Goal: Task Accomplishment & Management: Use online tool/utility

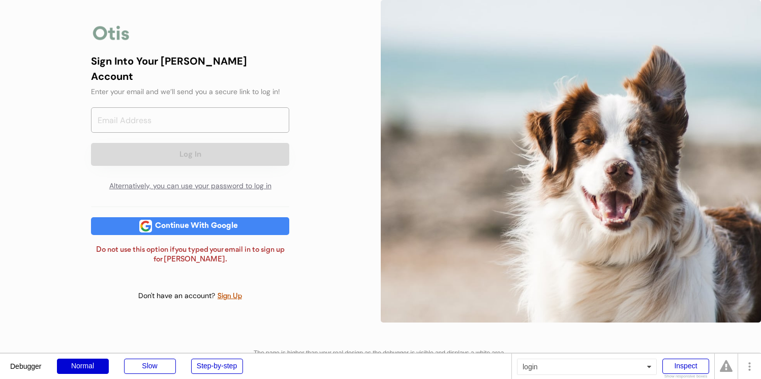
click at [325, 68] on div "Sign Into Your [PERSON_NAME] Account Enter your email and we’ll send you a secu…" at bounding box center [190, 161] width 381 height 322
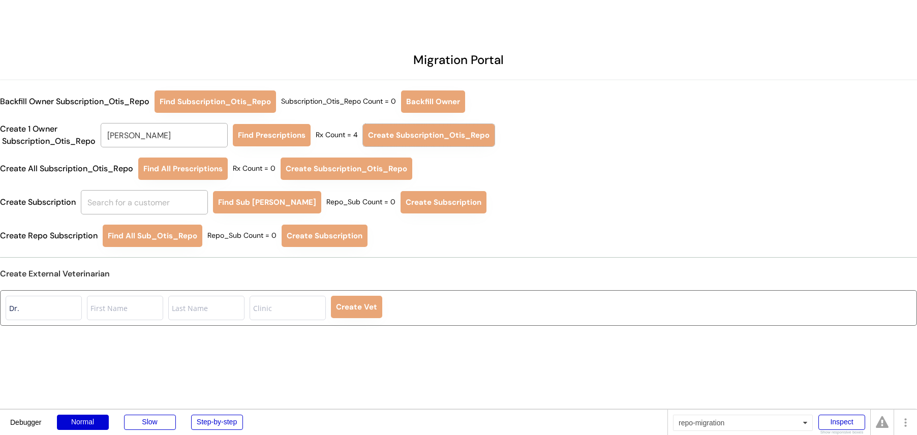
click at [546, 267] on div "Migration Portal Backfill Owner Subscription_Otis_Repo Find Subscription_Otis_R…" at bounding box center [458, 239] width 917 height 478
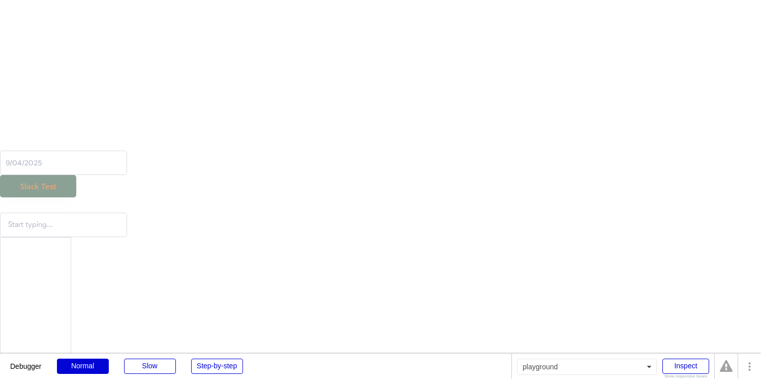
scroll to position [1262, 0]
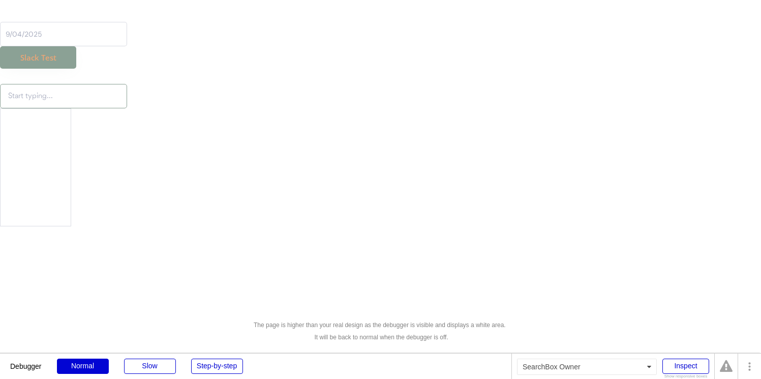
click at [58, 105] on input "text" at bounding box center [63, 96] width 127 height 24
type input "runa"
type input "rima"
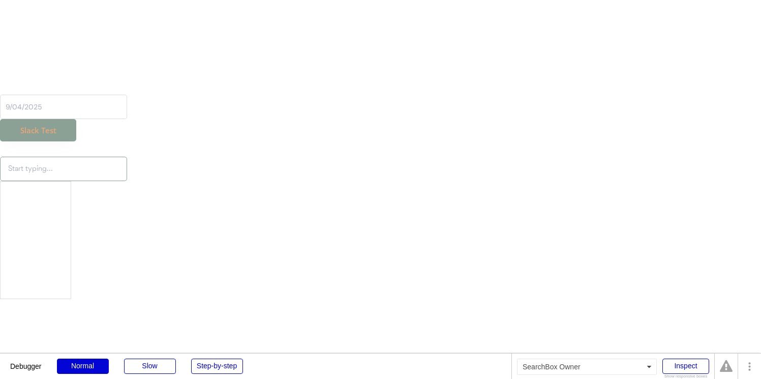
click at [80, 165] on input "text" at bounding box center [63, 169] width 127 height 24
type input "runa"
type input "niina"
click at [99, 171] on input "text" at bounding box center [63, 169] width 127 height 24
type input "niina"
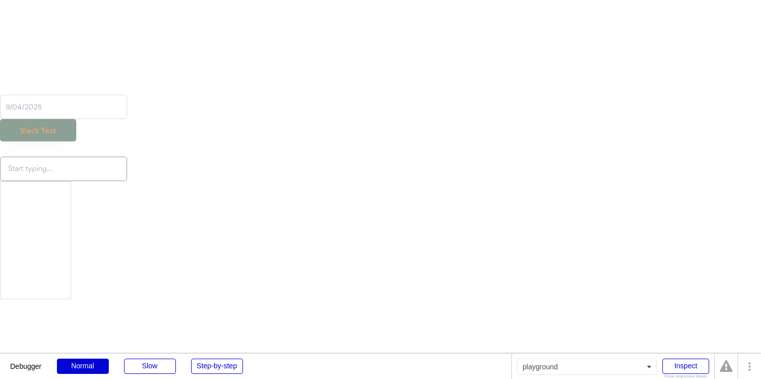
click at [83, 171] on input "text" at bounding box center [63, 169] width 127 height 24
click at [90, 170] on input "text" at bounding box center [63, 169] width 127 height 24
type input "runa"
type input "runa Cooli"
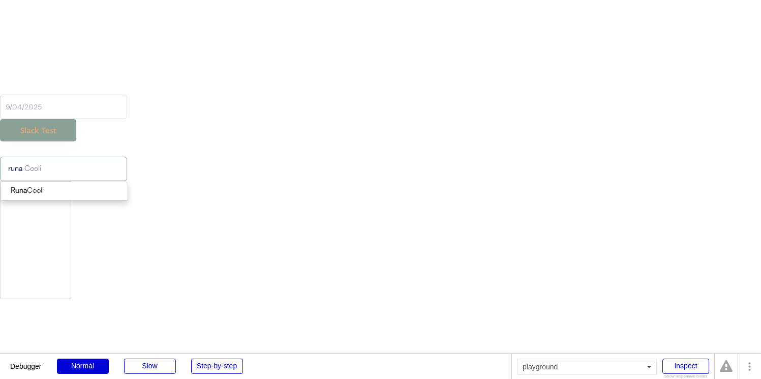
click at [80, 199] on span "Runa Cooli" at bounding box center [64, 191] width 128 height 19
click at [81, 192] on p "Runa Cooli" at bounding box center [64, 191] width 127 height 13
type input "Runa Cooli"
click at [58, 251] on div at bounding box center [35, 240] width 71 height 118
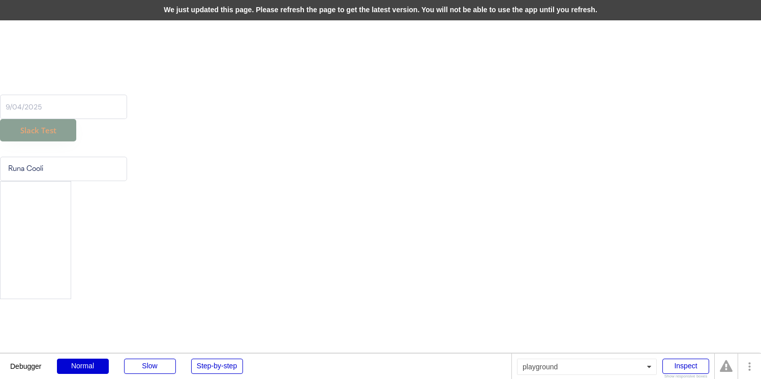
click at [237, 12] on div "We just updated this page. Please refresh the page to get the latest version. Y…" at bounding box center [380, 10] width 761 height 20
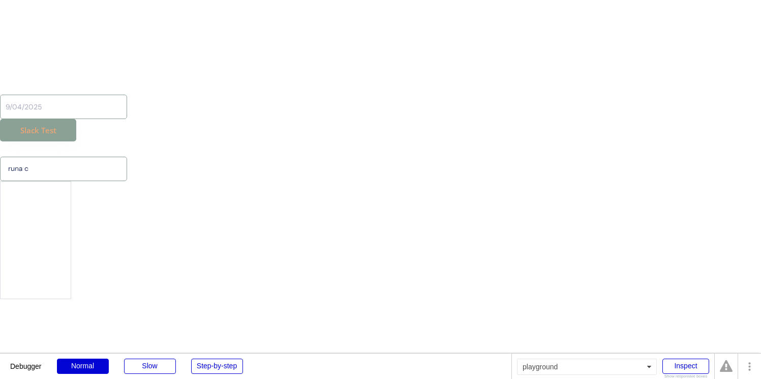
type input "runa co"
type input "runa cooli"
click at [29, 185] on p "Runa Co oli" at bounding box center [64, 191] width 127 height 13
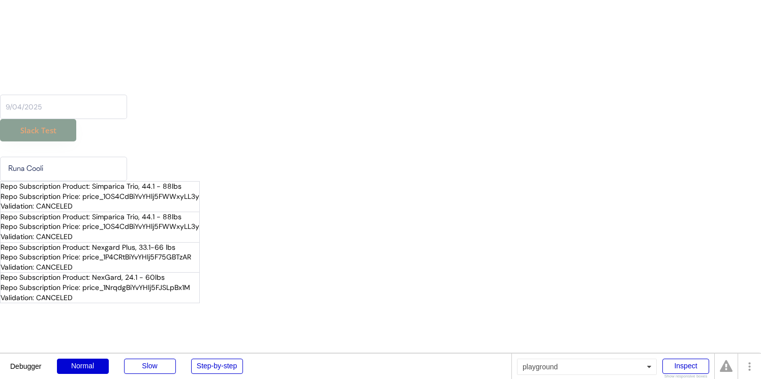
type input "Runa Cooli"
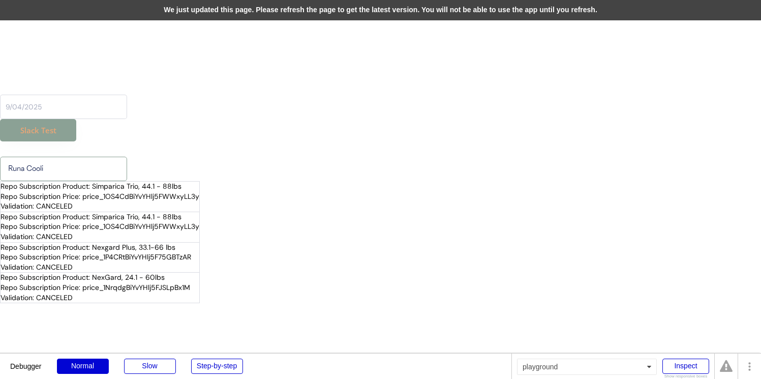
click at [195, 10] on div "We just updated this page. Please refresh the page to get the latest version. Y…" at bounding box center [380, 10] width 761 height 20
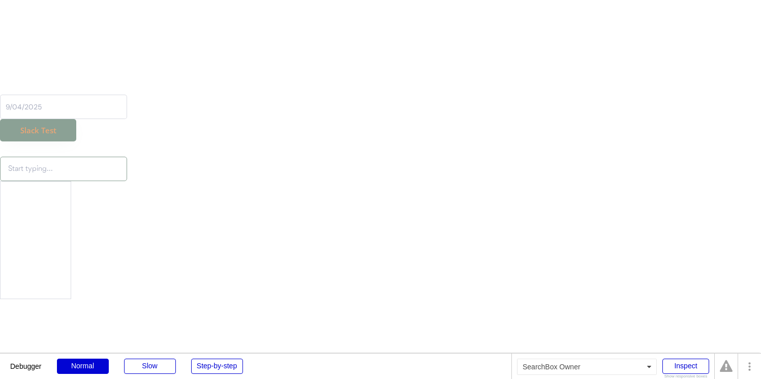
click at [83, 178] on input "text" at bounding box center [63, 169] width 127 height 24
type input "runa"
type input "runa Cooli"
click at [85, 193] on p "Runa Cooli" at bounding box center [64, 191] width 127 height 13
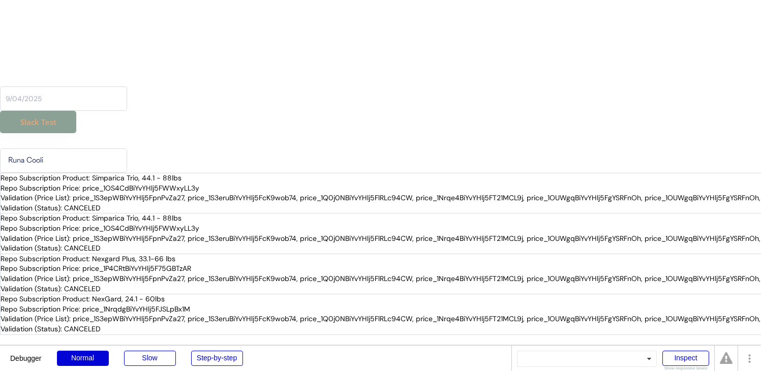
scroll to position [1206, 0]
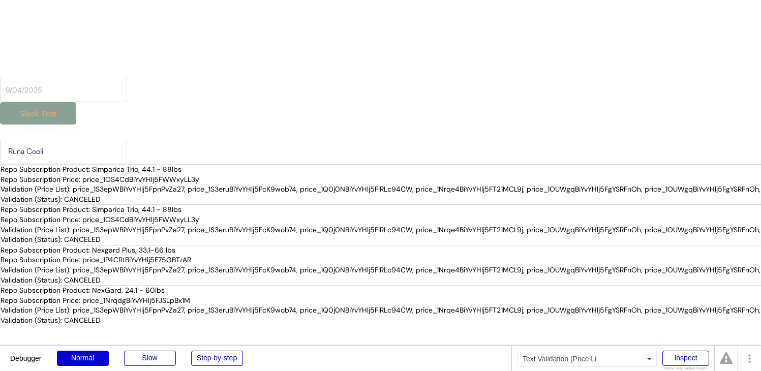
type input "Runa Cooli"
copy div "price_1S3epWBiYvYHlj5FpnPvZa27"
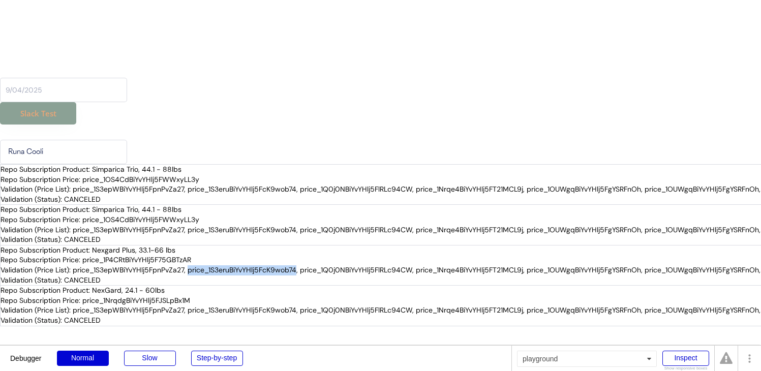
copy div "price_1S3eruBiYvYHlj5FcK9wob74"
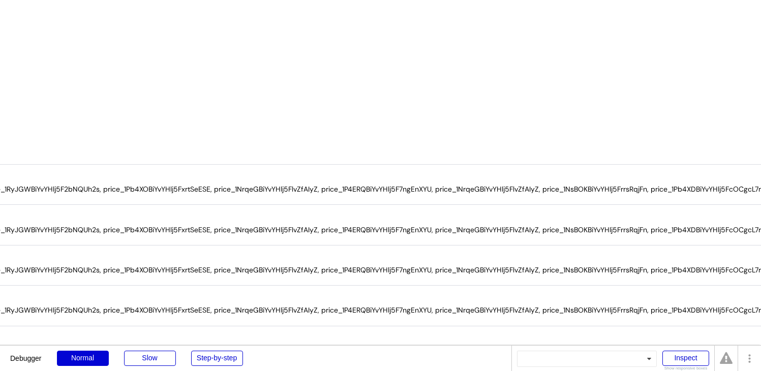
scroll to position [1206, 908]
copy div "price_1NrqeGBiYvYHlj5FlvZfAIyZ"
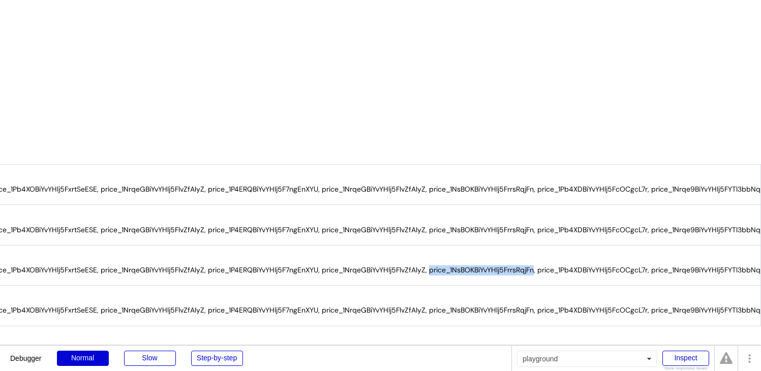
copy div "price_1NsBOKBiYvYHlj5FrrsRqjFn"
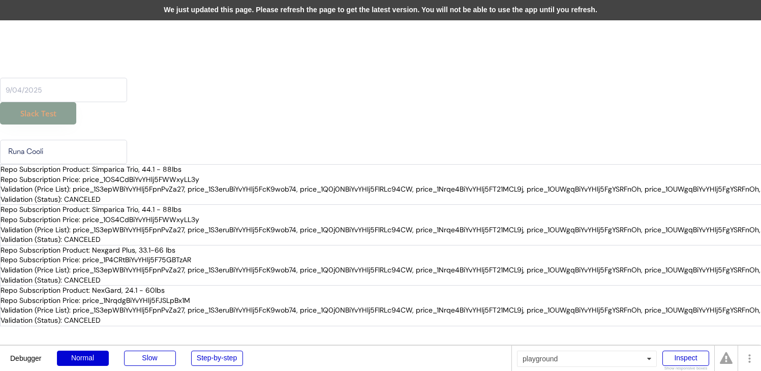
click at [322, 9] on div "We just updated this page. Please refresh the page to get the latest version. Y…" at bounding box center [380, 10] width 761 height 20
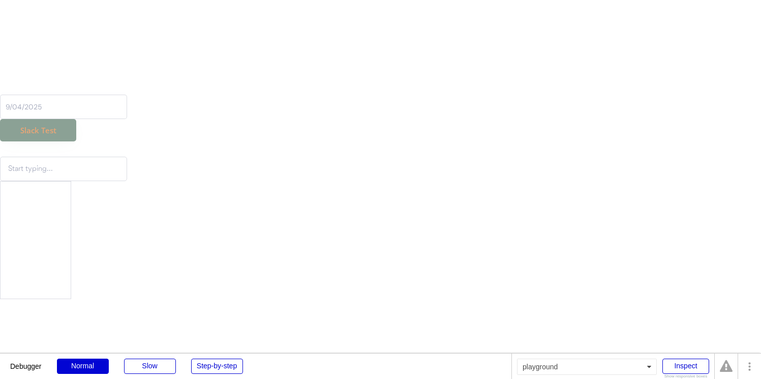
click at [116, 168] on input "text" at bounding box center [63, 169] width 127 height 24
type input "runa"
type input "runa Cooli"
click at [112, 198] on span "Runa Cooli" at bounding box center [64, 191] width 128 height 19
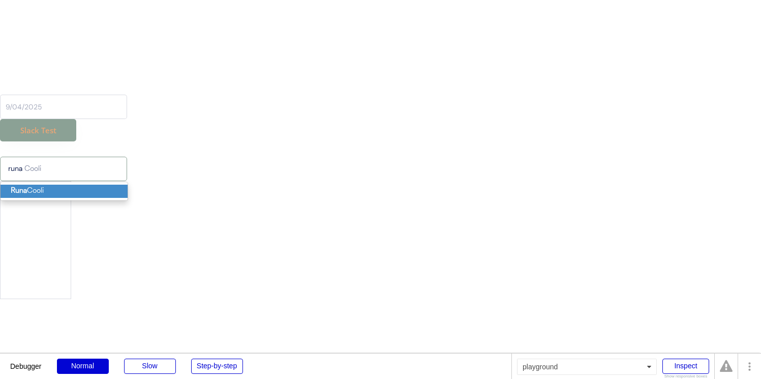
click at [111, 193] on p "Runa Cooli" at bounding box center [64, 191] width 127 height 13
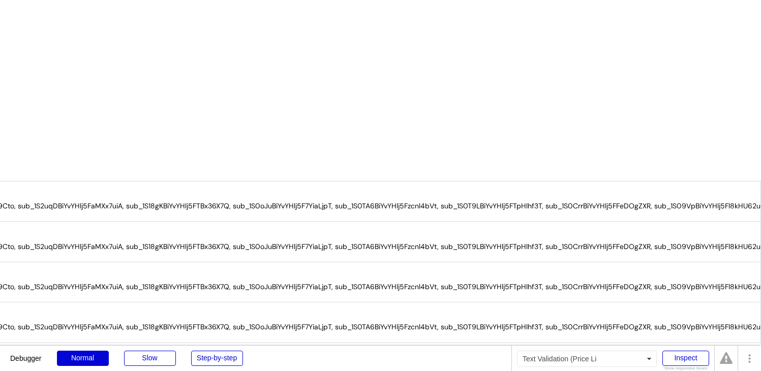
scroll to position [1189, 0]
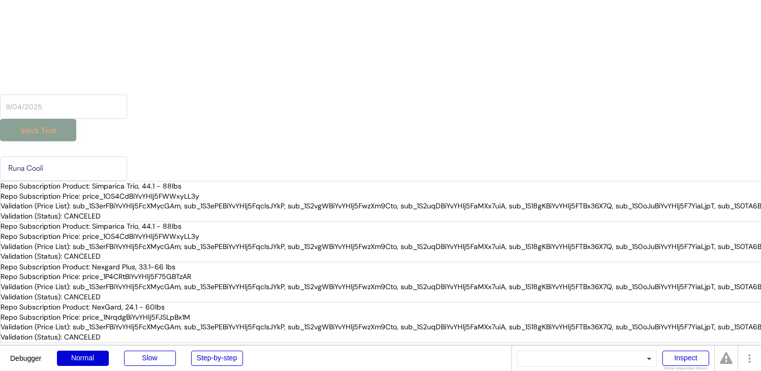
type input "Runa Cooli"
click at [130, 208] on div "Validation (Price List): sub_1S3erFBiYvYHlj5FcXMycGAm, sub_1S3ePEBiYvYHlj5Fqcls…" at bounding box center [572, 206] width 1143 height 10
copy div "sub_1S3erFBiYvYHlj5FcXMycGAm"
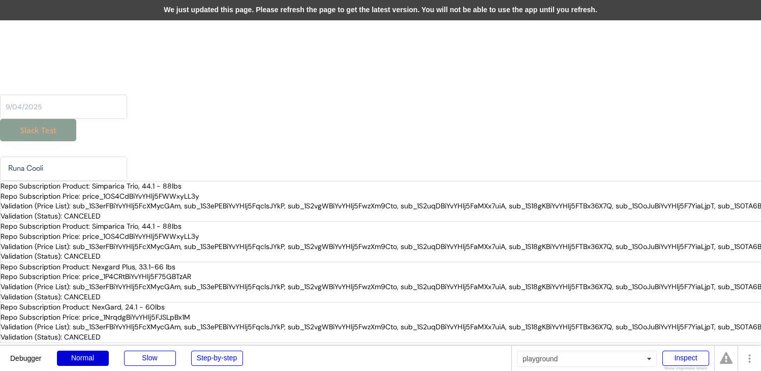
click at [495, 10] on div "We just updated this page. Please refresh the page to get the latest version. Y…" at bounding box center [380, 10] width 761 height 20
click at [72, 169] on input "Runa Cooli" at bounding box center [63, 169] width 127 height 24
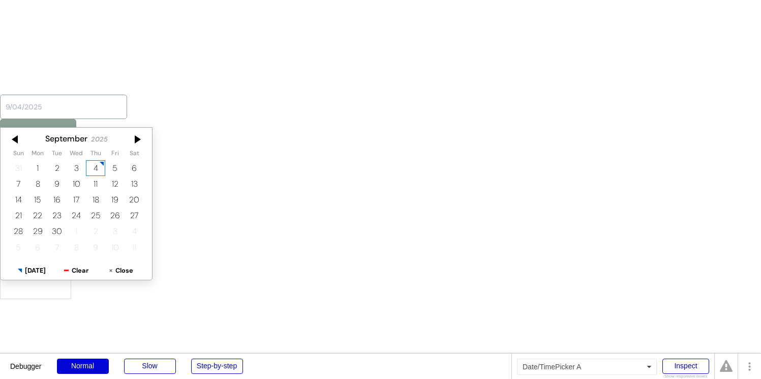
click at [80, 98] on input "text" at bounding box center [63, 107] width 127 height 24
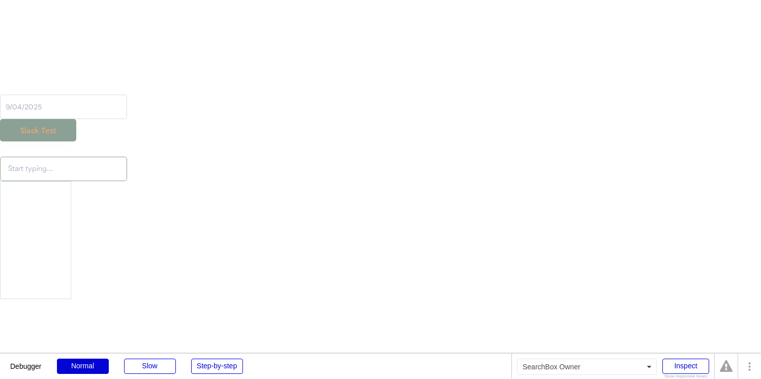
click at [59, 168] on input "text" at bounding box center [63, 169] width 127 height 24
type input "runa"
type input "runa Cooli"
click at [51, 186] on p "Runa Cooli" at bounding box center [64, 191] width 127 height 13
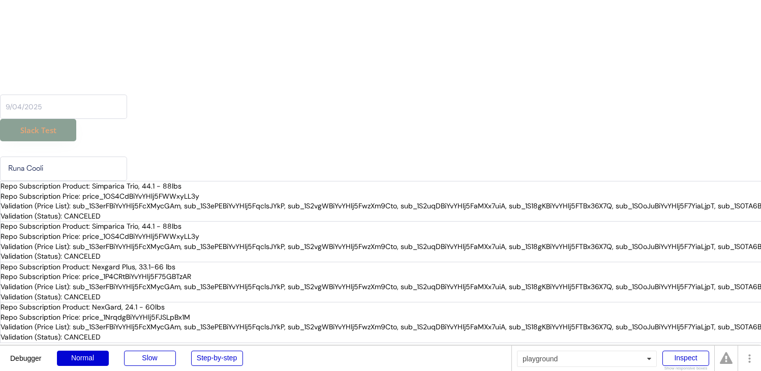
type input "Runa Cooli"
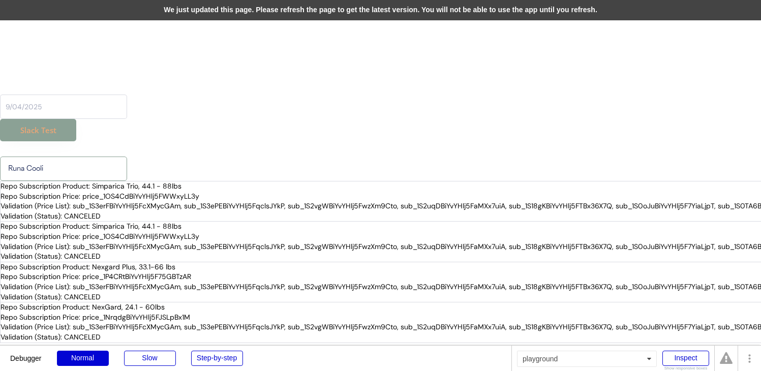
click at [335, 13] on div "We just updated this page. Please refresh the page to get the latest version. Y…" at bounding box center [380, 10] width 761 height 20
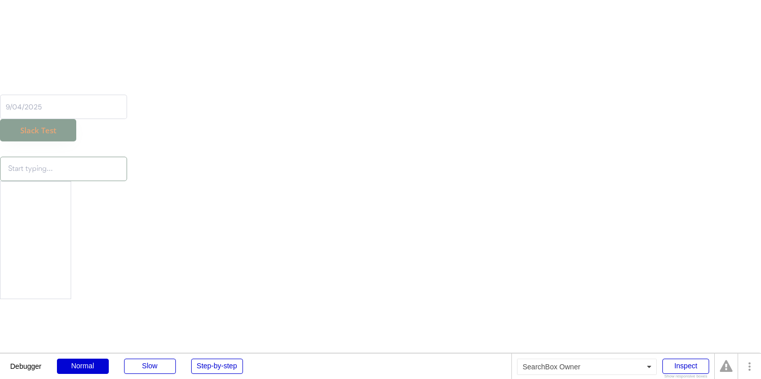
click at [89, 163] on input "text" at bounding box center [63, 169] width 127 height 24
type input "runa"
type input "runa Cooli"
click at [77, 189] on p "Runa Cooli" at bounding box center [64, 191] width 127 height 13
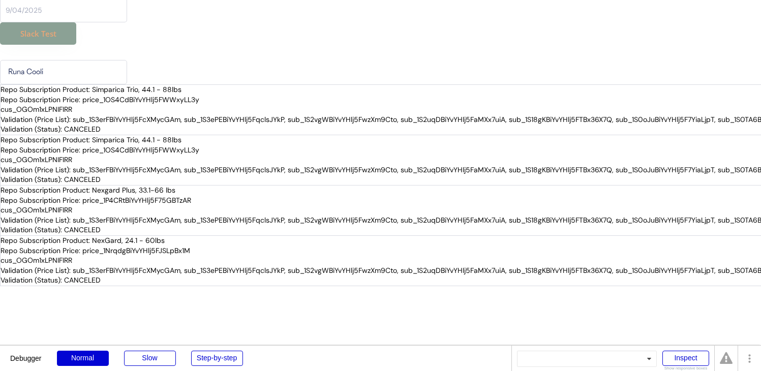
scroll to position [1268, 0]
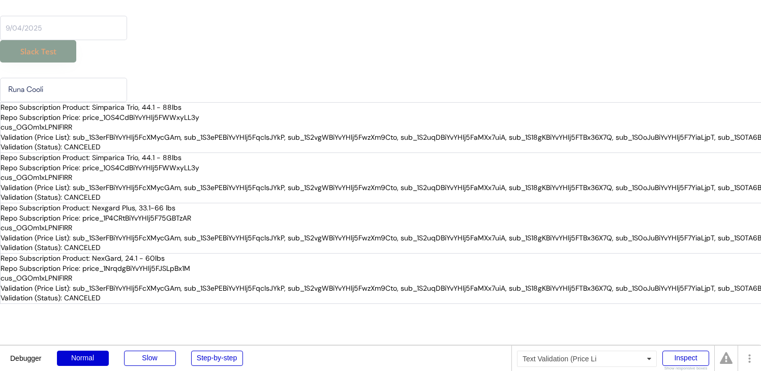
type input "Runa Cooli"
click at [130, 137] on div "Validation (Price List): sub_1S3erFBiYvYHlj5FcXMycGAm, sub_1S3ePEBiYvYHlj5Fqcls…" at bounding box center [572, 138] width 1143 height 10
click at [129, 138] on div "Validation (Price List): sub_1S3erFBiYvYHlj5FcXMycGAm, sub_1S3ePEBiYvYHlj5Fqcls…" at bounding box center [572, 138] width 1143 height 10
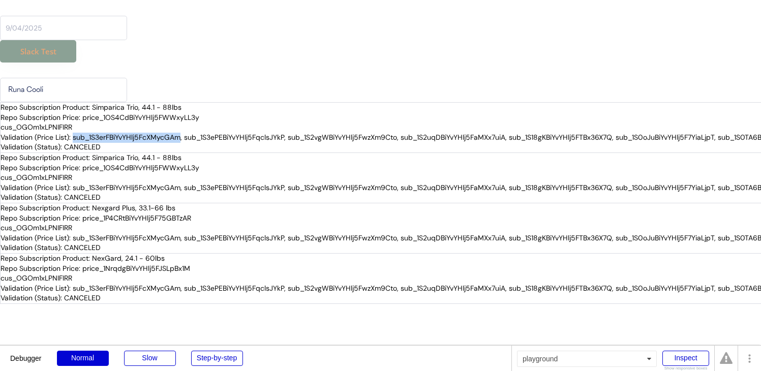
copy div "sub_1S3erFBiYvYHlj5FcXMycGAm"
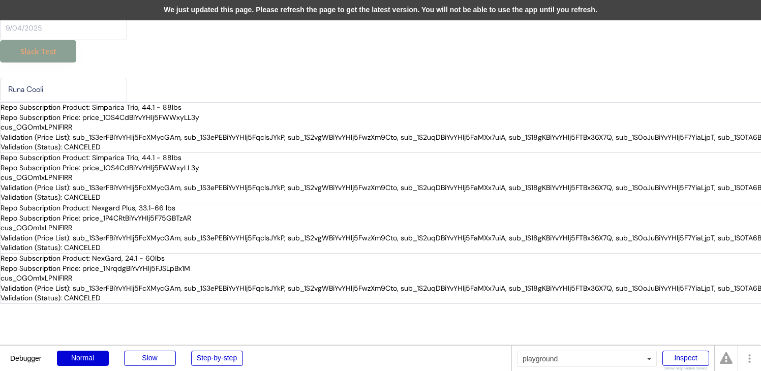
click at [291, 14] on div "We just updated this page. Please refresh the page to get the latest version. Y…" at bounding box center [380, 10] width 761 height 20
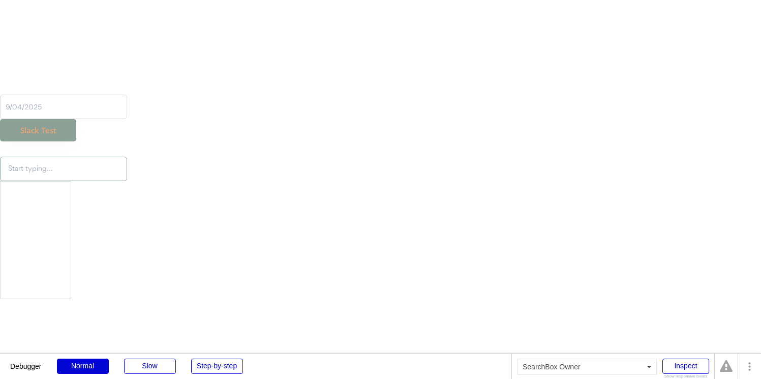
click at [75, 173] on input "text" at bounding box center [63, 169] width 127 height 24
type input "runa"
type input "runa Cooli"
click at [65, 194] on p "Runa Cooli" at bounding box center [64, 191] width 127 height 13
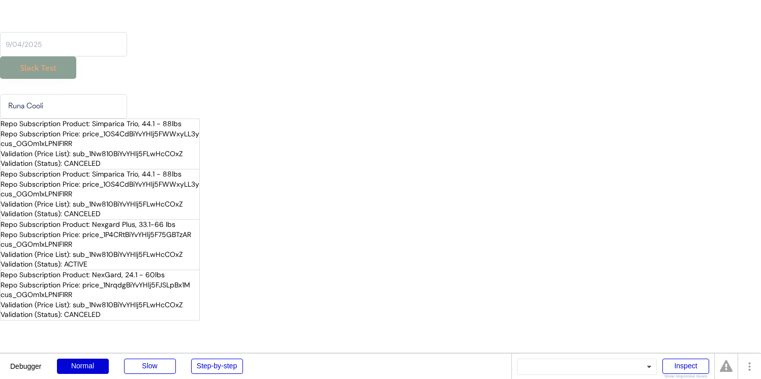
scroll to position [1262, 0]
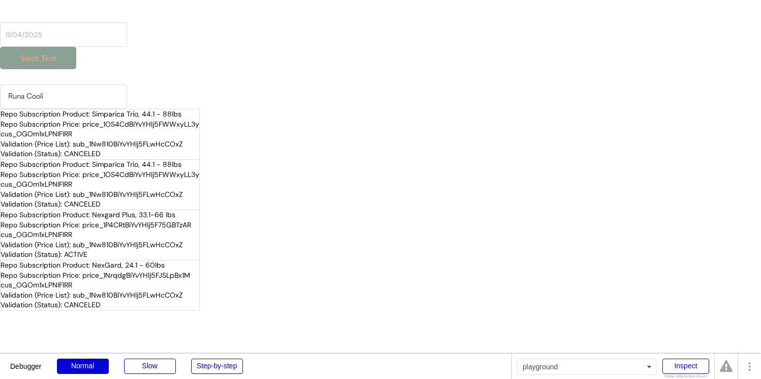
type input "Runa Cooli"
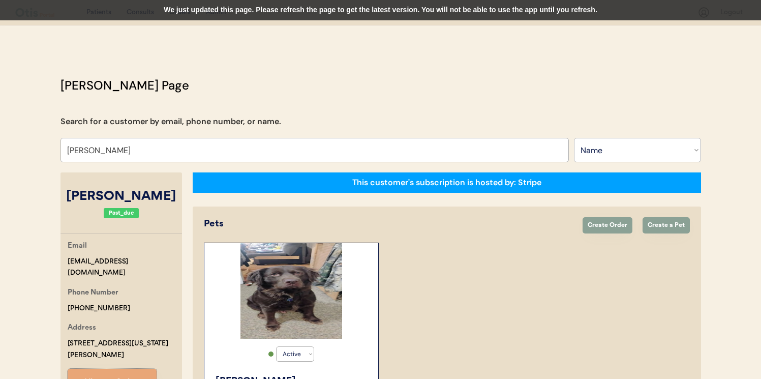
select select ""Name""
select select "true"
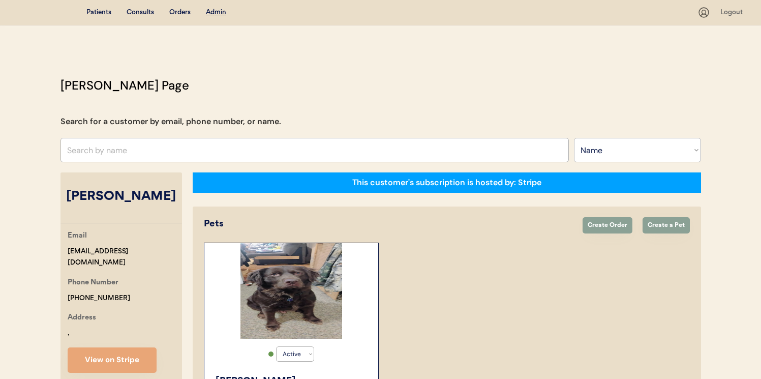
select select ""Name""
select select "true"
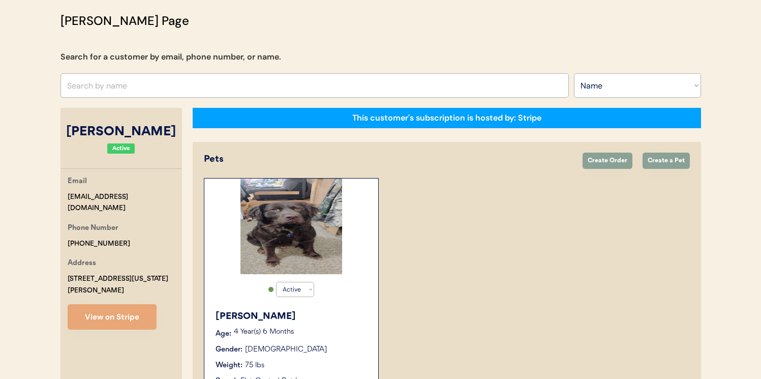
scroll to position [65, 0]
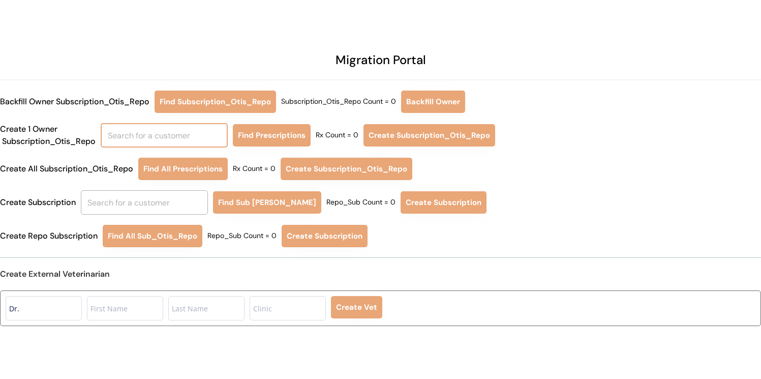
click at [151, 132] on input "text" at bounding box center [164, 135] width 127 height 24
type input "niina"
type input "[PERSON_NAME]"
type input "niina"
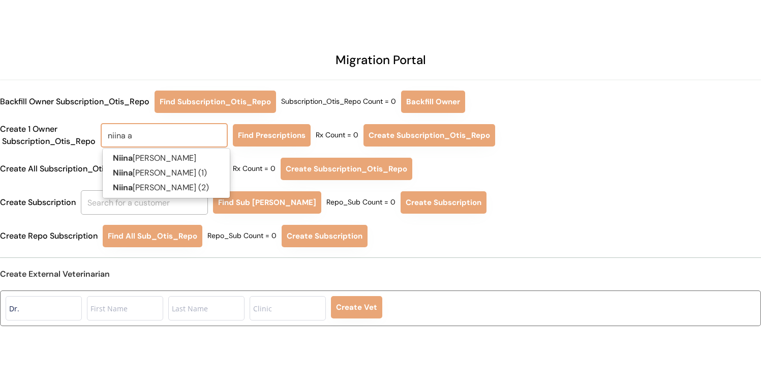
type input "niina al"
type input "[PERSON_NAME]"
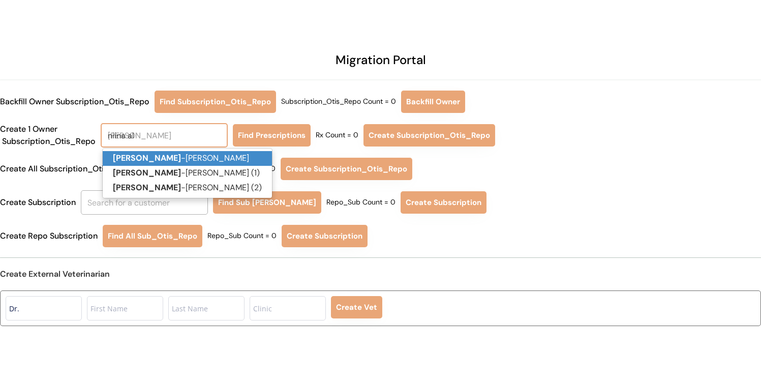
click at [158, 159] on p "[PERSON_NAME]" at bounding box center [187, 158] width 169 height 15
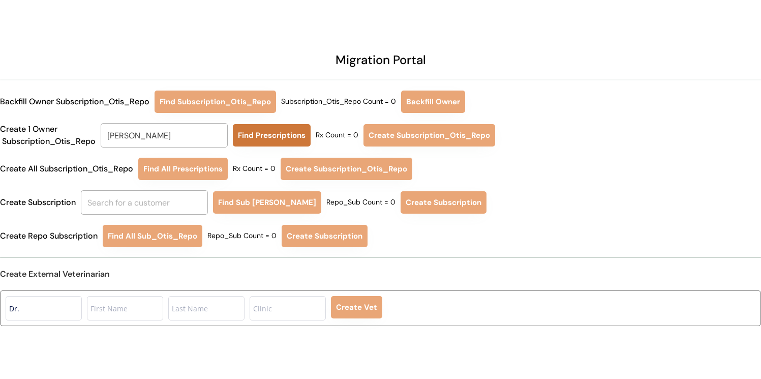
click at [268, 131] on button "Find Prescriptions" at bounding box center [272, 135] width 78 height 22
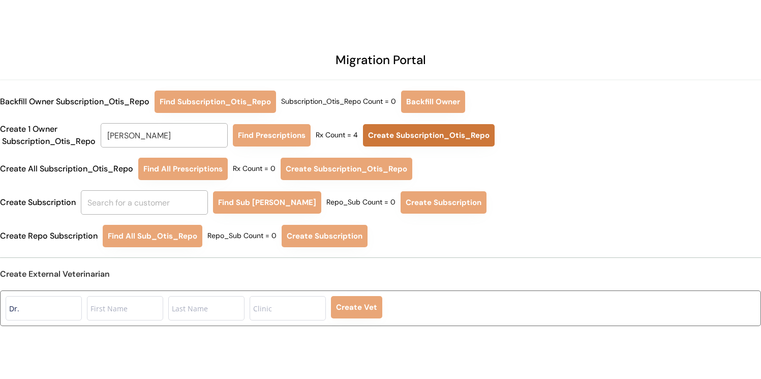
click at [403, 136] on button "Create Subscription_Otis_Repo" at bounding box center [429, 135] width 132 height 22
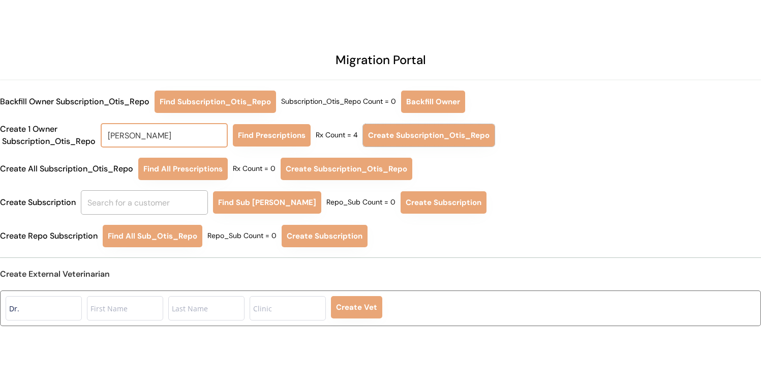
click at [180, 133] on input "[PERSON_NAME]" at bounding box center [164, 135] width 127 height 24
click at [188, 161] on p "[PERSON_NAME]" at bounding box center [166, 158] width 127 height 15
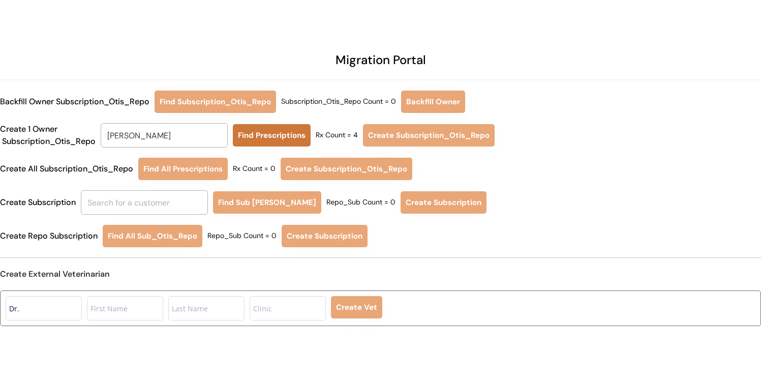
click at [266, 143] on button "Find Prescriptions" at bounding box center [272, 135] width 78 height 22
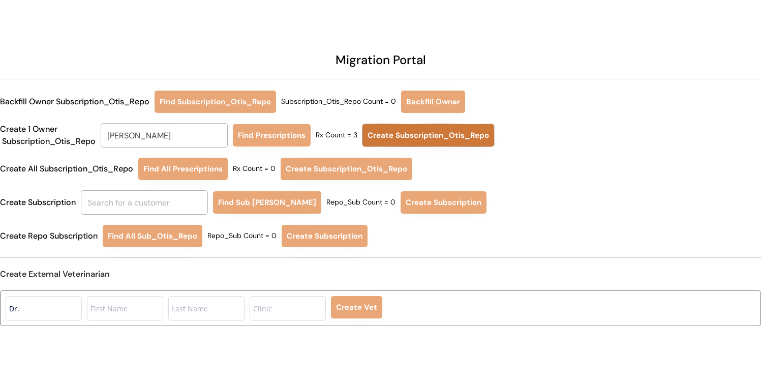
click at [422, 135] on button "Create Subscription_Otis_Repo" at bounding box center [429, 135] width 132 height 22
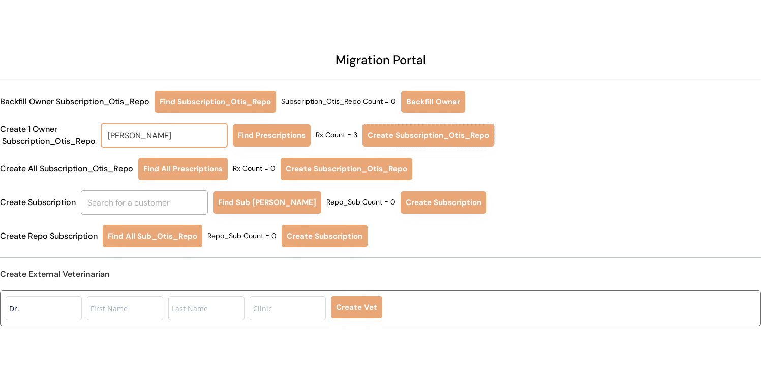
click at [189, 136] on input "[PERSON_NAME]" at bounding box center [164, 135] width 127 height 24
type input "[PERSON_NAME]"
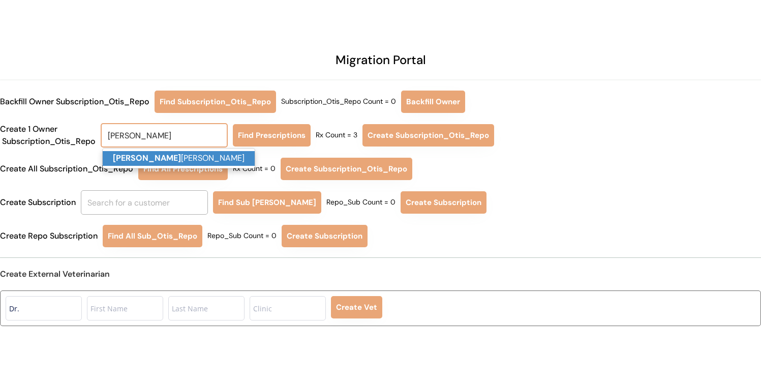
click at [160, 159] on p "[PERSON_NAME]" at bounding box center [179, 158] width 152 height 15
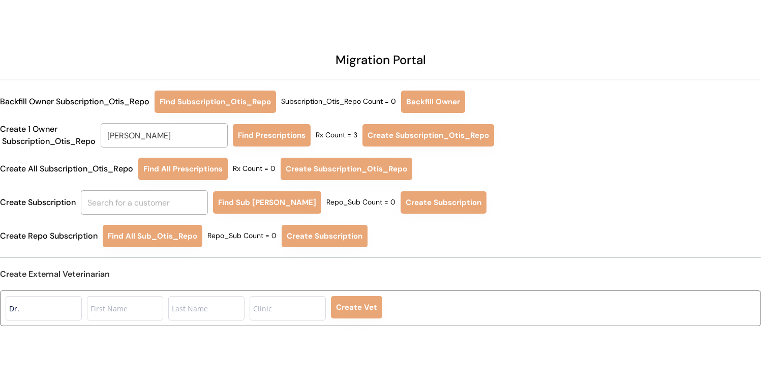
type input "[PERSON_NAME]"
click at [248, 135] on button "Find Prescriptions" at bounding box center [272, 135] width 78 height 22
click at [398, 132] on button "Create Subscription_Otis_Repo" at bounding box center [427, 135] width 132 height 22
click at [164, 207] on input "text" at bounding box center [144, 202] width 127 height 24
type input "niina"
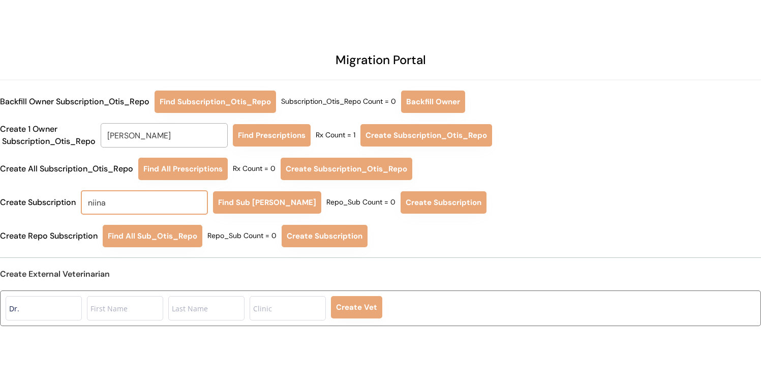
type input "[PERSON_NAME]"
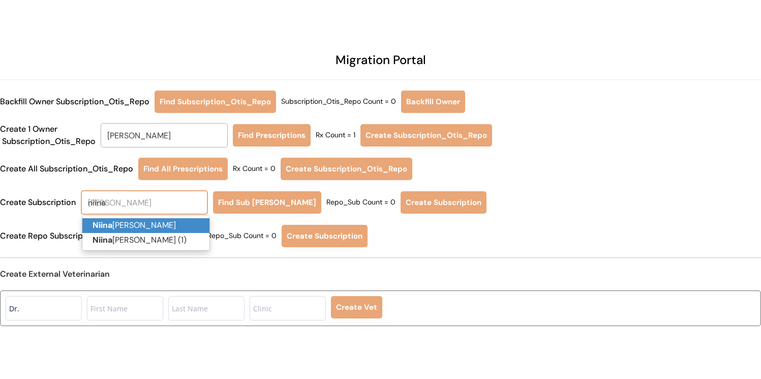
click at [160, 222] on p "[PERSON_NAME]" at bounding box center [145, 225] width 127 height 15
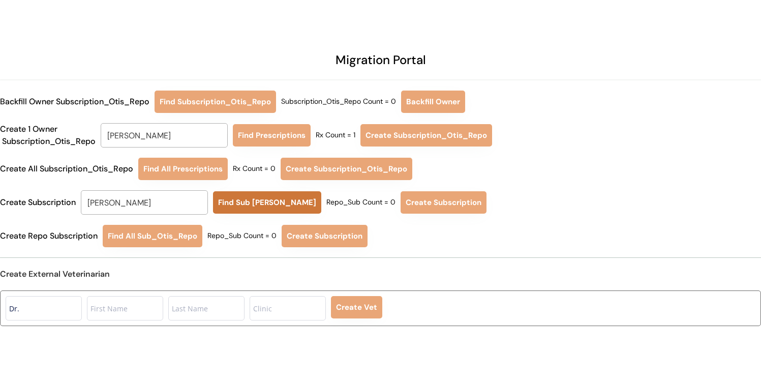
type input "[PERSON_NAME]"
click at [251, 207] on button "Find Sub [PERSON_NAME]" at bounding box center [267, 202] width 108 height 22
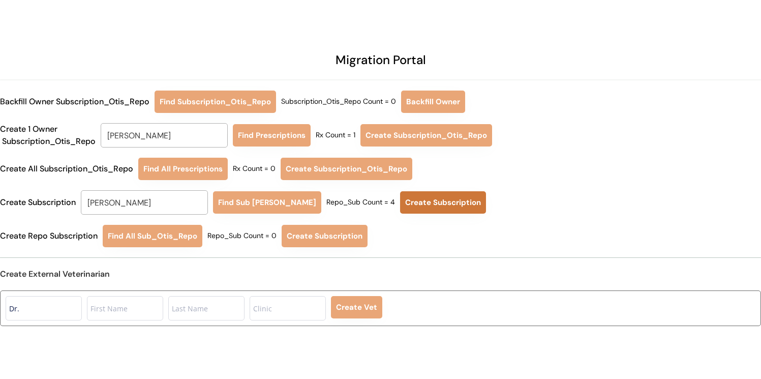
click at [414, 204] on button "Create Subscription" at bounding box center [443, 202] width 86 height 22
